Goal: Task Accomplishment & Management: Manage account settings

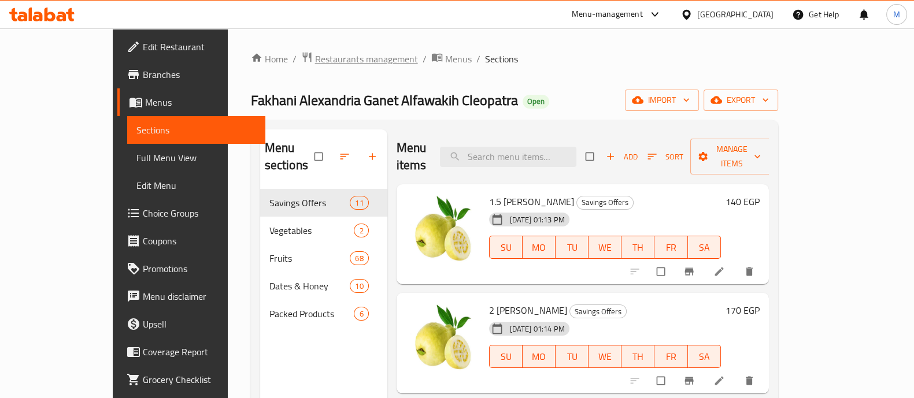
click at [319, 57] on span "Restaurants management" at bounding box center [366, 59] width 103 height 14
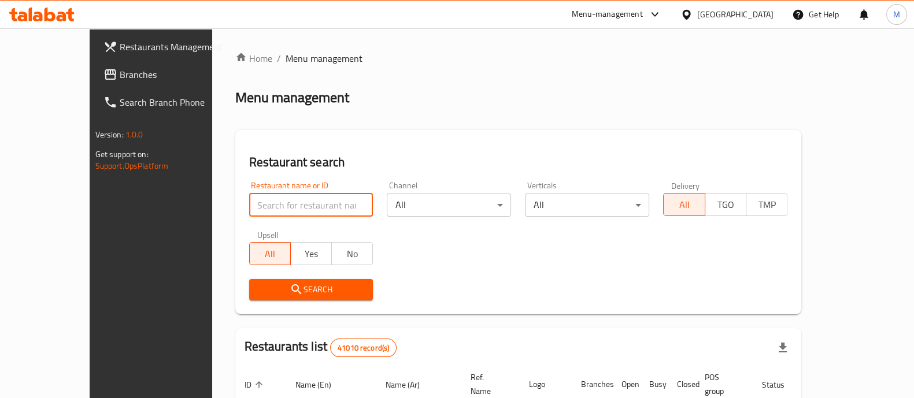
click at [287, 210] on input "search" at bounding box center [311, 205] width 124 height 23
paste input "674033"
type input "674033"
click button "Search" at bounding box center [311, 289] width 124 height 21
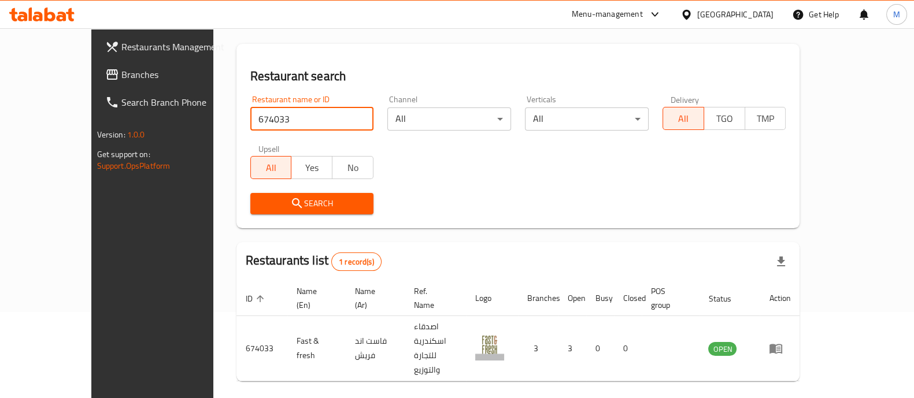
scroll to position [94, 0]
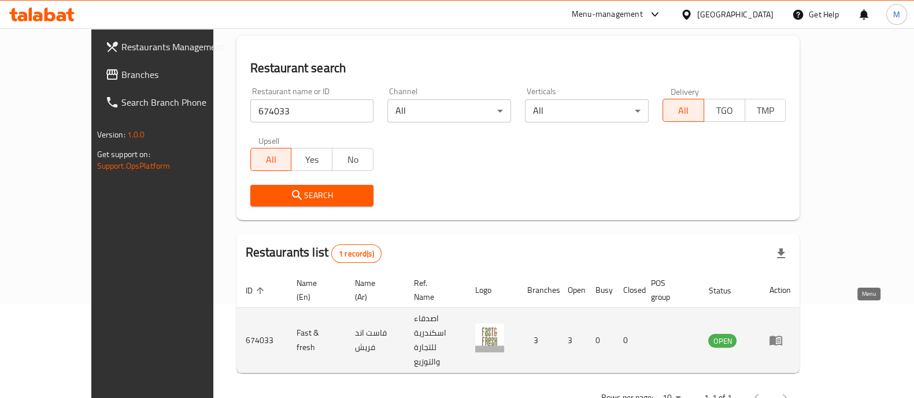
click at [782, 337] on icon "enhanced table" at bounding box center [776, 342] width 13 height 10
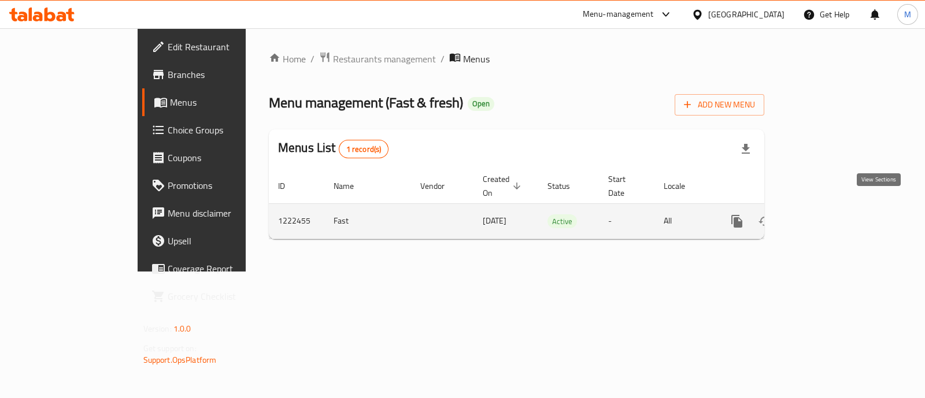
click at [828, 215] on icon "enhanced table" at bounding box center [821, 222] width 14 height 14
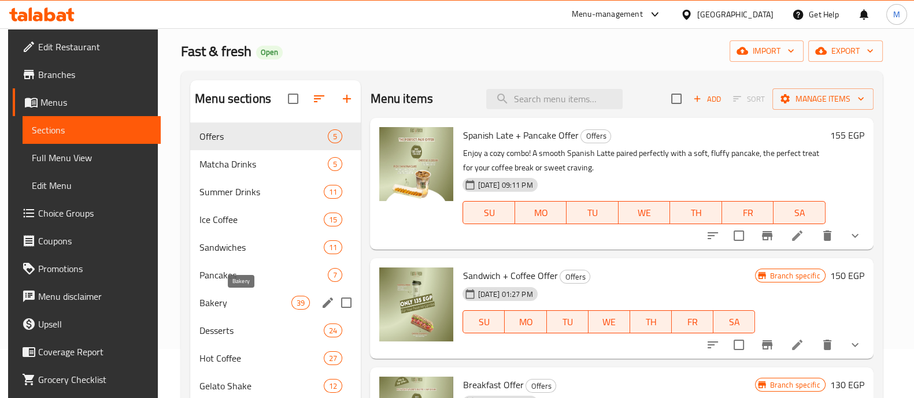
scroll to position [72, 0]
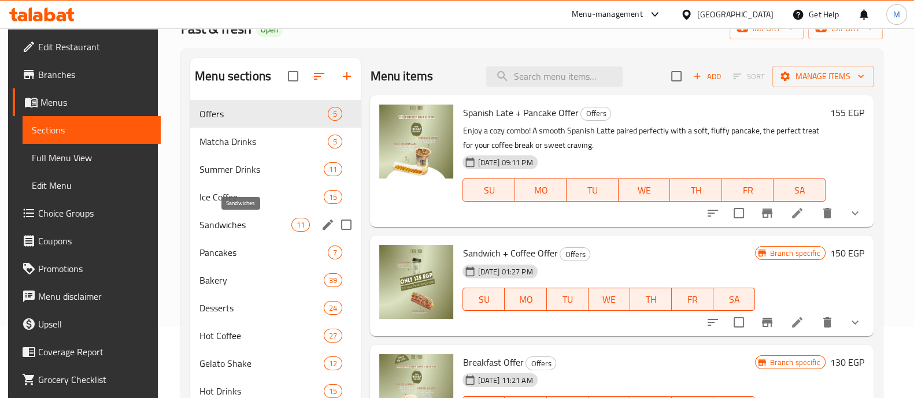
click at [258, 224] on span "Sandwiches" at bounding box center [246, 225] width 92 height 14
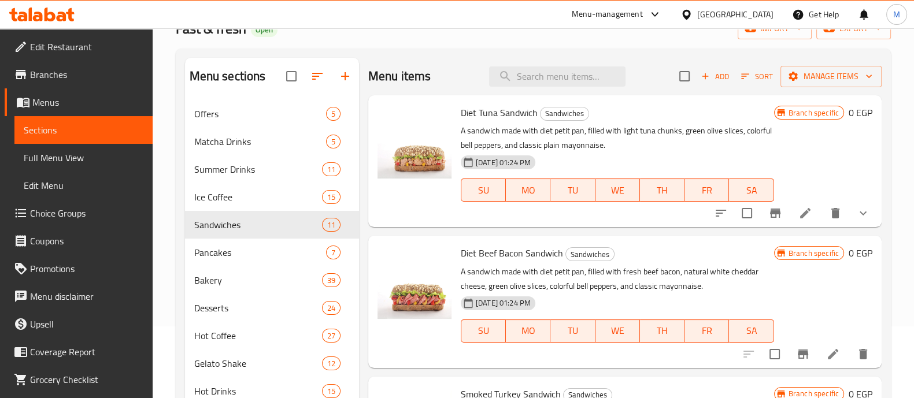
click at [795, 204] on li at bounding box center [805, 213] width 32 height 21
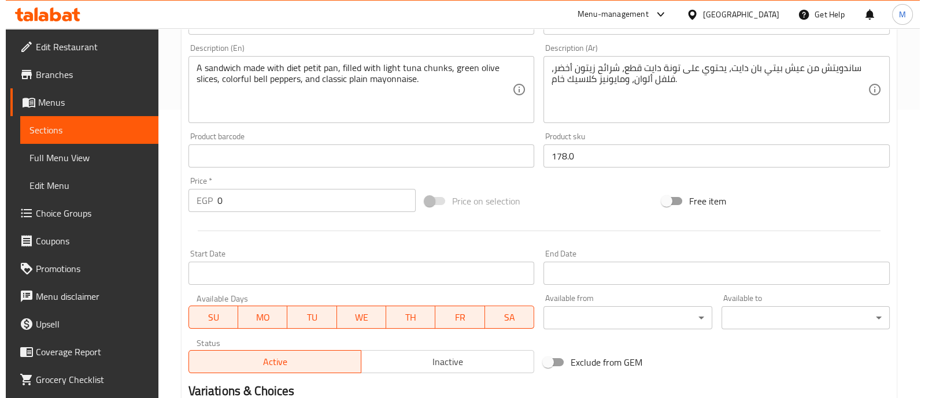
scroll to position [427, 0]
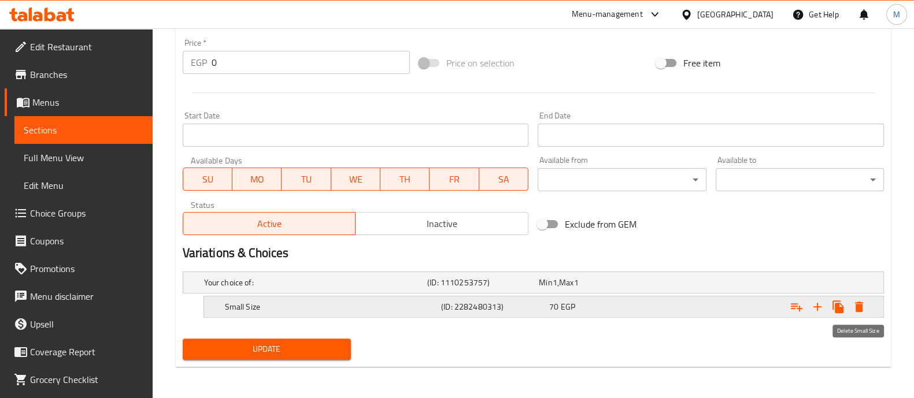
click at [860, 300] on icon "Expand" at bounding box center [859, 307] width 14 height 14
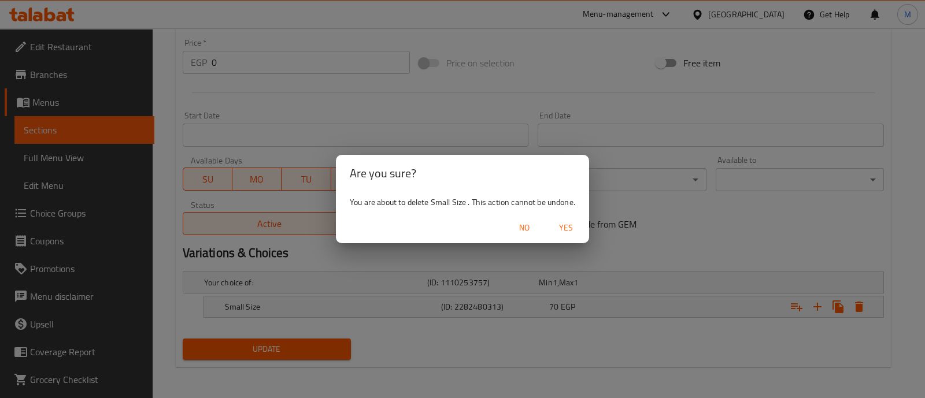
click at [567, 226] on span "Yes" at bounding box center [566, 228] width 28 height 14
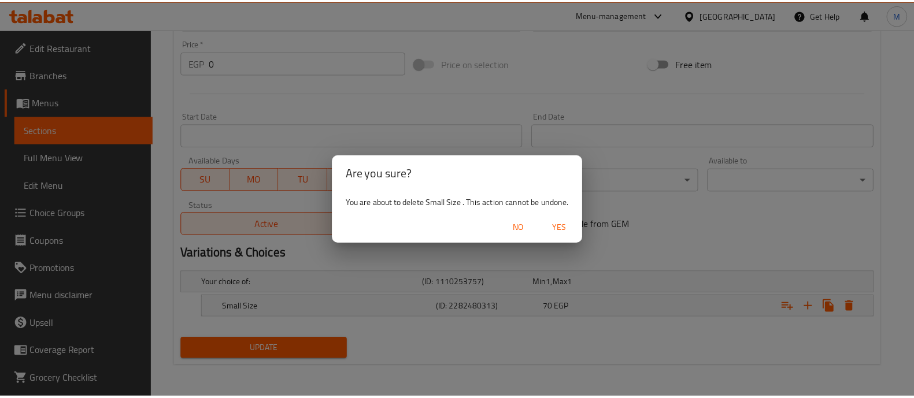
scroll to position [423, 0]
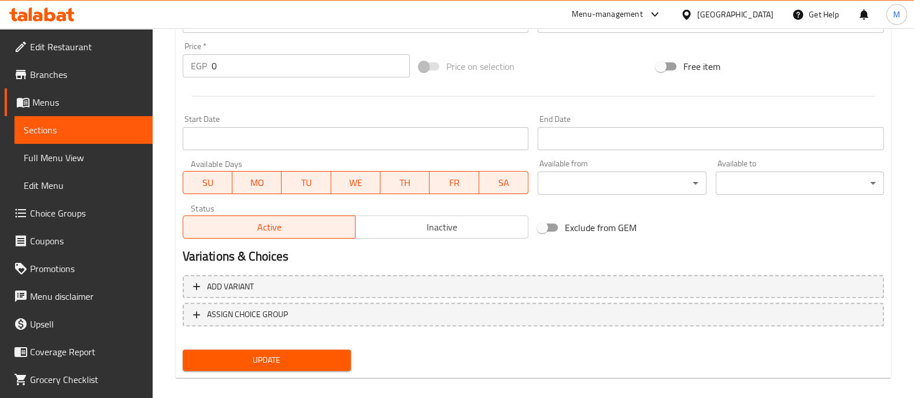
click at [304, 357] on span "Update" at bounding box center [267, 360] width 150 height 14
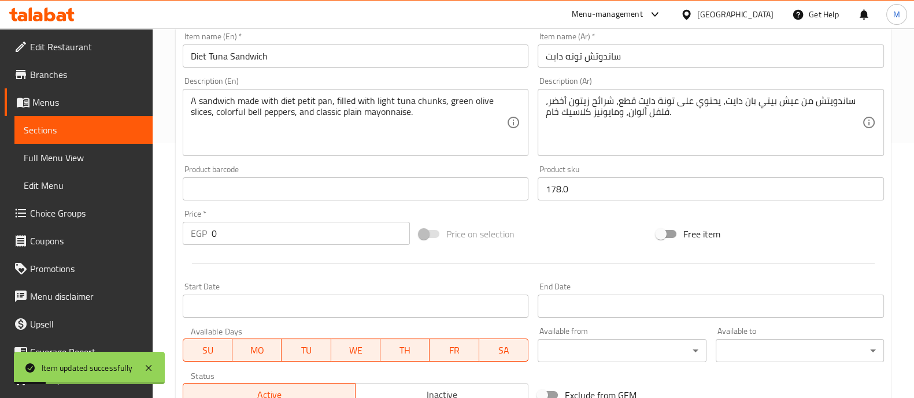
scroll to position [0, 0]
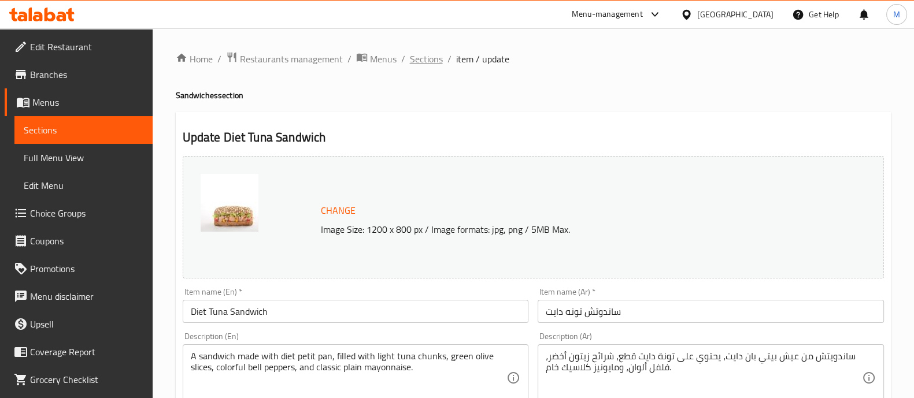
click at [427, 54] on span "Sections" at bounding box center [426, 59] width 33 height 14
